Goal: Information Seeking & Learning: Learn about a topic

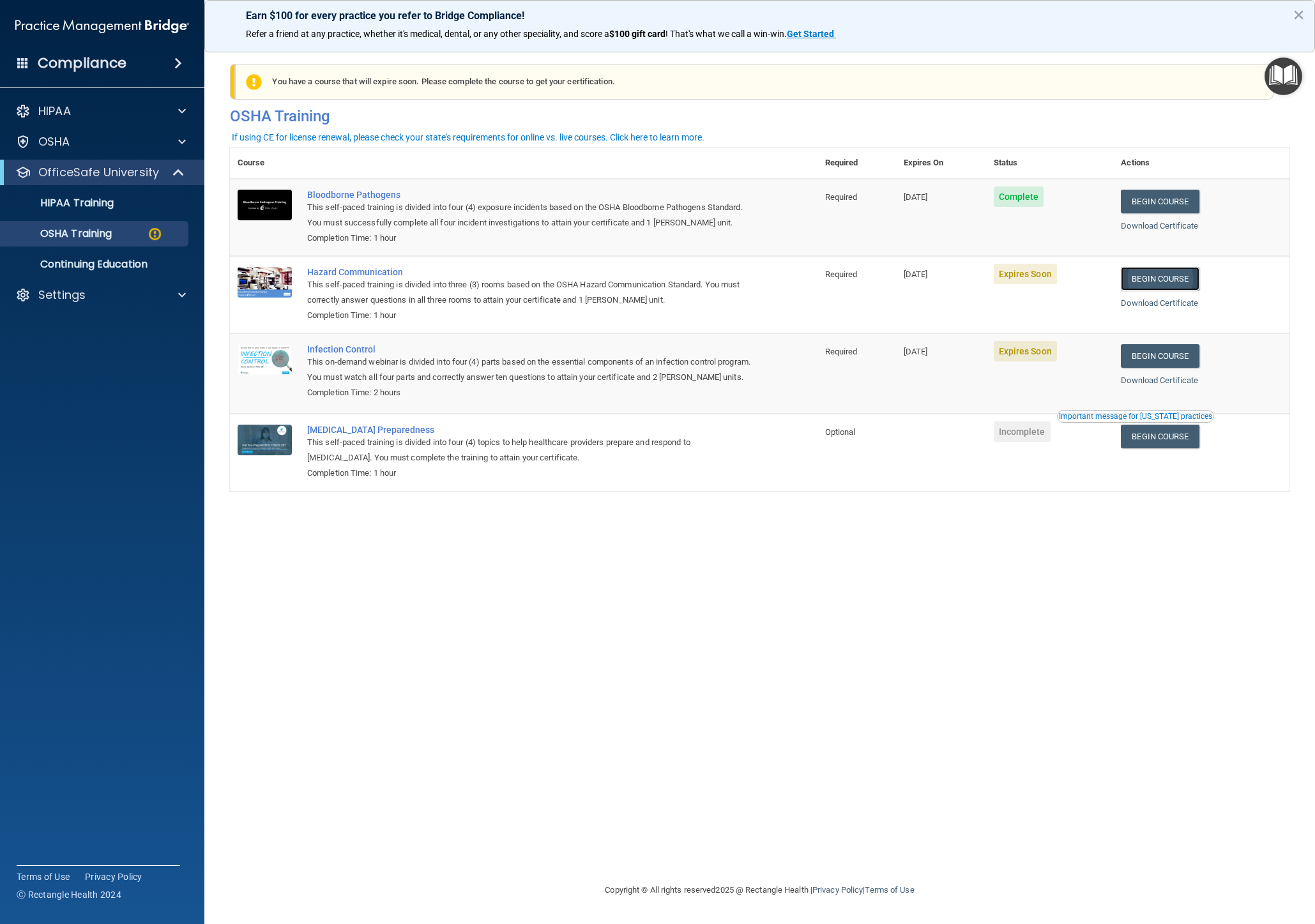
click at [1172, 278] on link "Begin Course" at bounding box center [1159, 279] width 78 height 24
